Goal: Find contact information

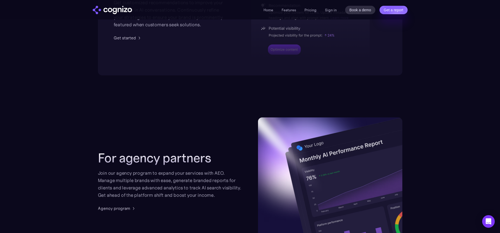
scroll to position [2078, 0]
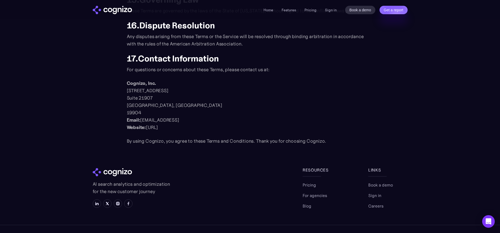
scroll to position [629, 0]
drag, startPoint x: 128, startPoint y: 91, endPoint x: 202, endPoint y: 91, distance: 74.7
click at [202, 91] on p "Cognizo, Inc. 1111B South Governors Avenue Suite 21907 Dover, DE 19904 ‍ Email:…" at bounding box center [250, 104] width 247 height 51
copy p "1111B South Governors Avenue"
click at [143, 92] on p "Cognizo, Inc. 1111B South Governors Avenue Suite 21907 Dover, DE 19904 ‍ Email:…" at bounding box center [250, 104] width 247 height 51
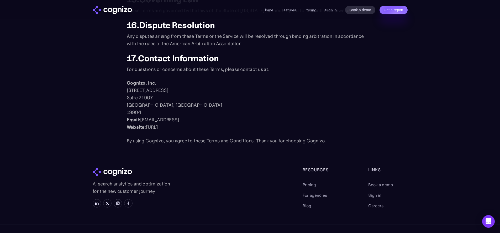
click at [140, 90] on p "Cognizo, Inc. 1111B South Governors Avenue Suite 21907 Dover, DE 19904 ‍ Email:…" at bounding box center [250, 104] width 247 height 51
click at [142, 91] on p "Cognizo, Inc. 1111B South Governors Avenue Suite 21907 Dover, DE 19904 ‍ Email:…" at bounding box center [250, 104] width 247 height 51
drag, startPoint x: 145, startPoint y: 93, endPoint x: 144, endPoint y: 97, distance: 3.9
click at [145, 93] on p "Cognizo, Inc. 1111B South Governors Avenue Suite 21907 Dover, DE 19904 ‍ Email:…" at bounding box center [250, 104] width 247 height 51
click at [145, 98] on p "Cognizo, Inc. 1111B South Governors Avenue Suite 21907 Dover, DE 19904 ‍ Email:…" at bounding box center [250, 104] width 247 height 51
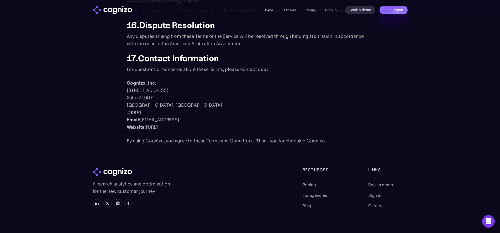
drag, startPoint x: 141, startPoint y: 91, endPoint x: 192, endPoint y: 90, distance: 51.4
click at [192, 90] on p "Cognizo, Inc. 1111B South Governors Avenue Suite 21907 Dover, DE 19904 ‍ Email:…" at bounding box center [250, 104] width 247 height 51
copy p "South Governors Avenue"
click at [214, 84] on p "Cognizo, Inc. 1111B South Governors Avenue Suite 21907 Dover, DE 19904 ‍ Email:…" at bounding box center [250, 104] width 247 height 51
